Goal: Information Seeking & Learning: Check status

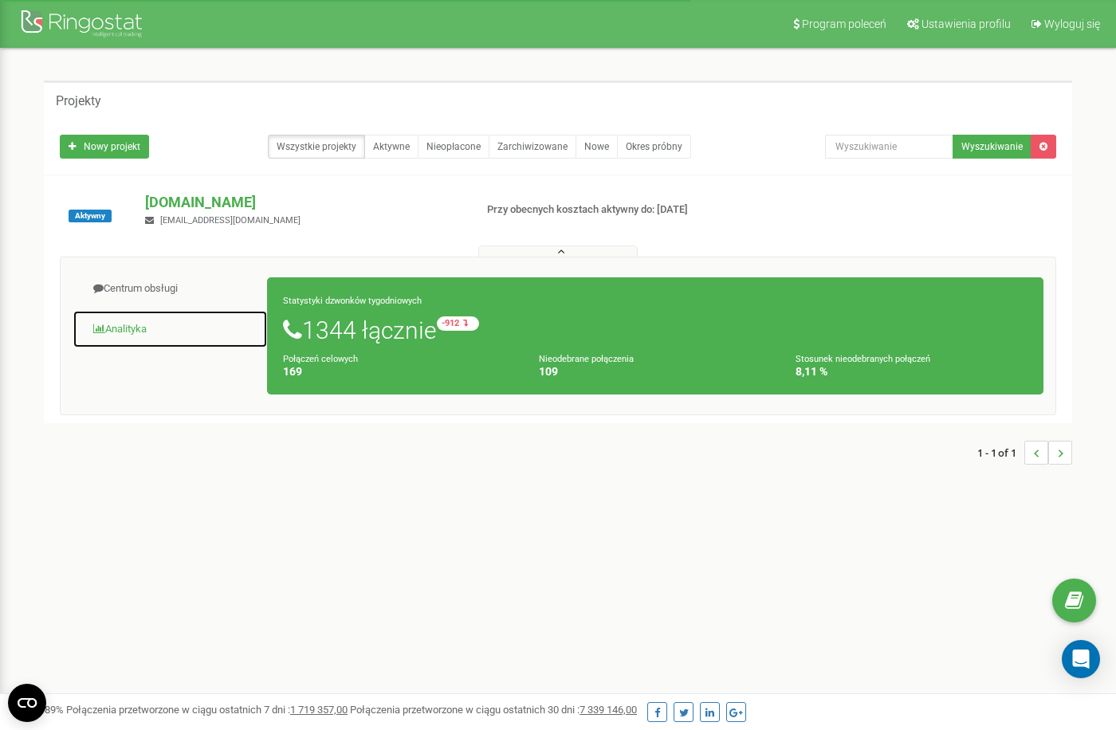
click at [133, 337] on link "Analityka" at bounding box center [170, 329] width 195 height 39
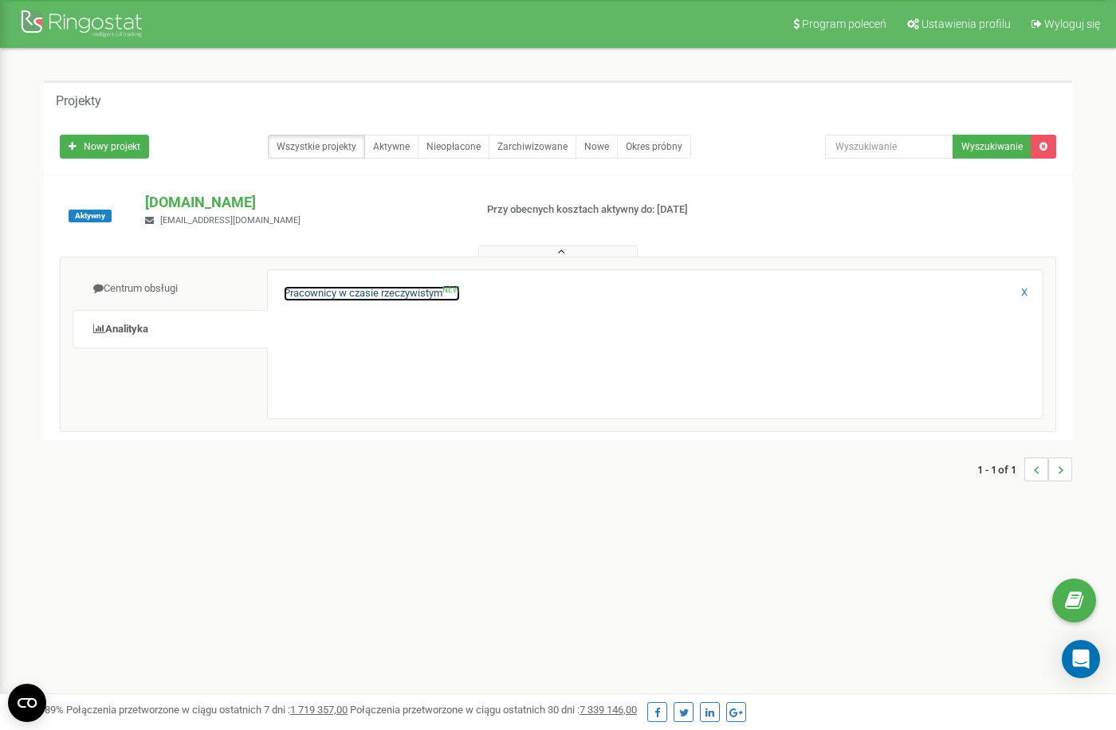
click at [376, 288] on link "Pracownicy w czasie rzeczywistym NEW" at bounding box center [372, 293] width 176 height 15
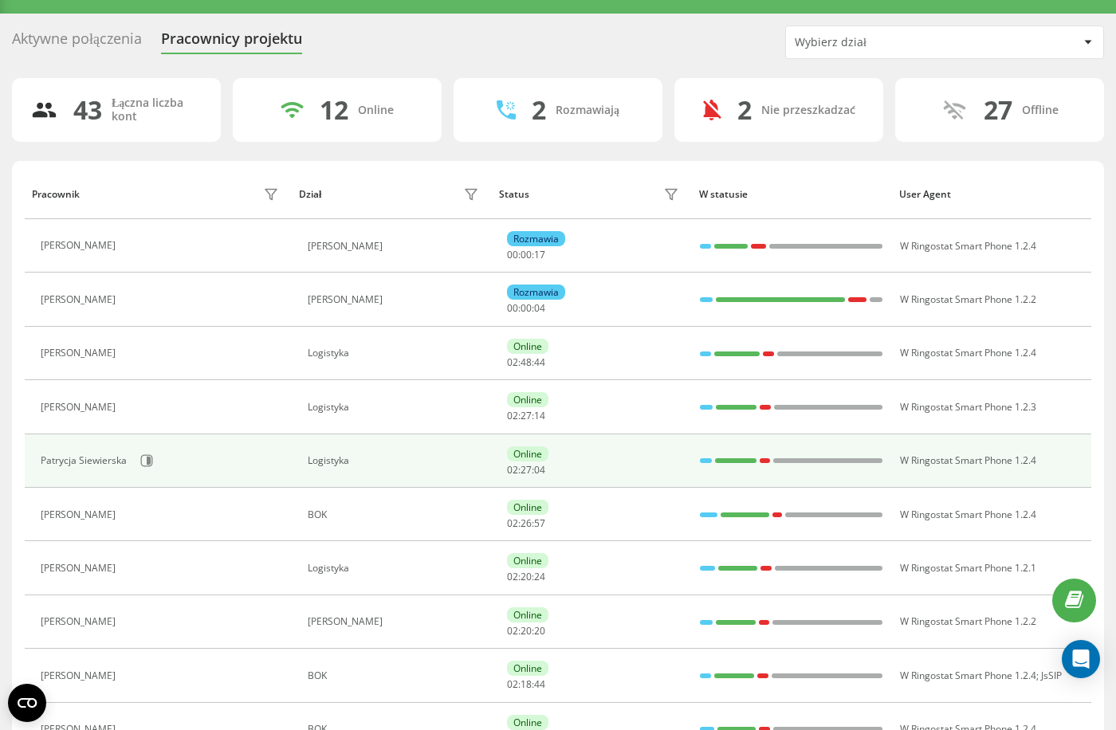
scroll to position [341, 0]
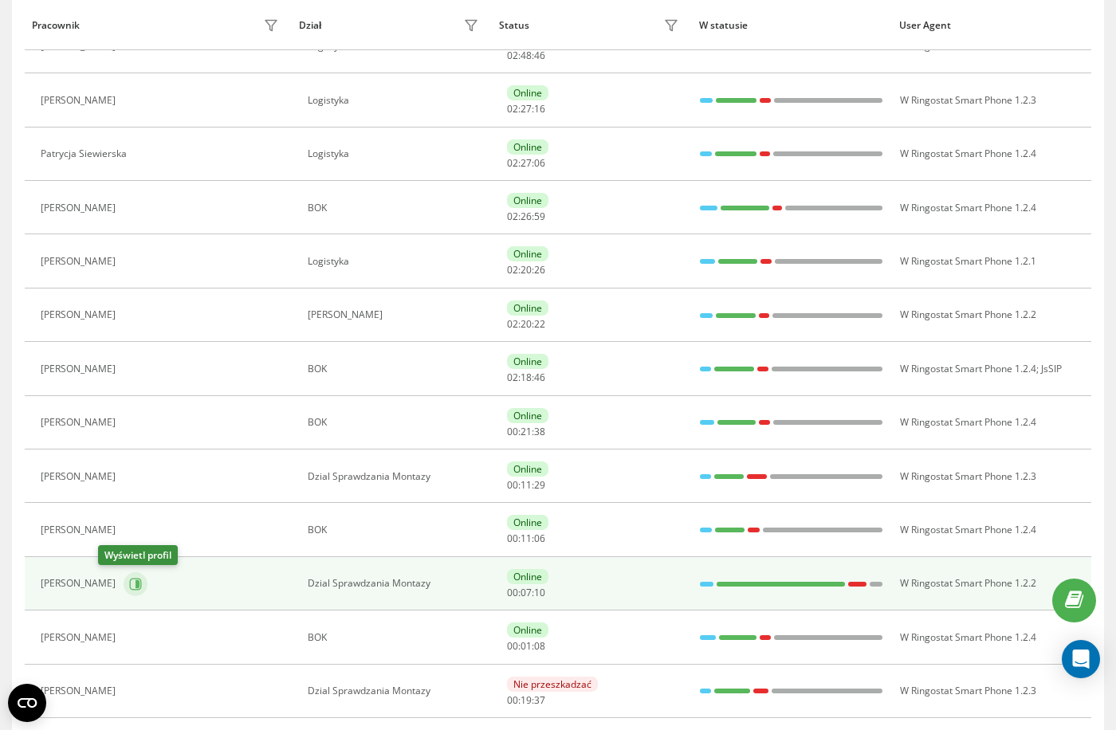
click at [129, 585] on icon at bounding box center [135, 584] width 13 height 13
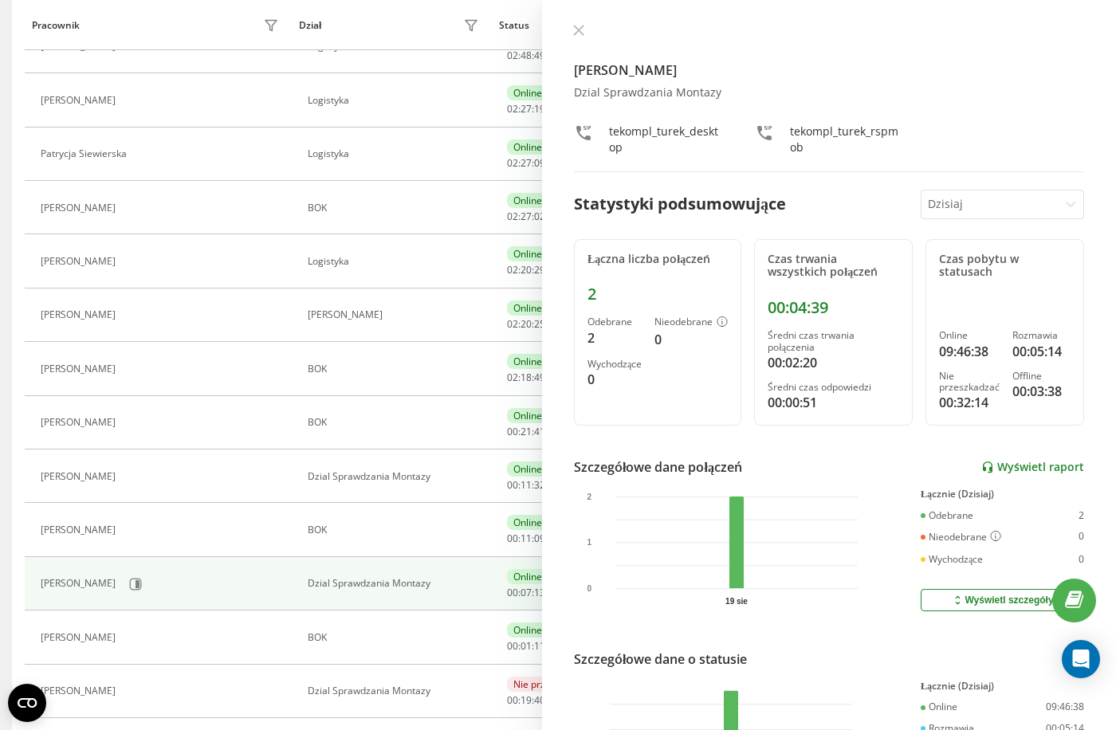
click at [1021, 474] on div "Szczegółowe dane połączeń Wyświetl raport" at bounding box center [829, 467] width 510 height 19
click at [1025, 467] on link "Wyświetl raport" at bounding box center [1033, 468] width 103 height 14
click at [581, 33] on icon at bounding box center [578, 30] width 11 height 11
